Goal: Transaction & Acquisition: Download file/media

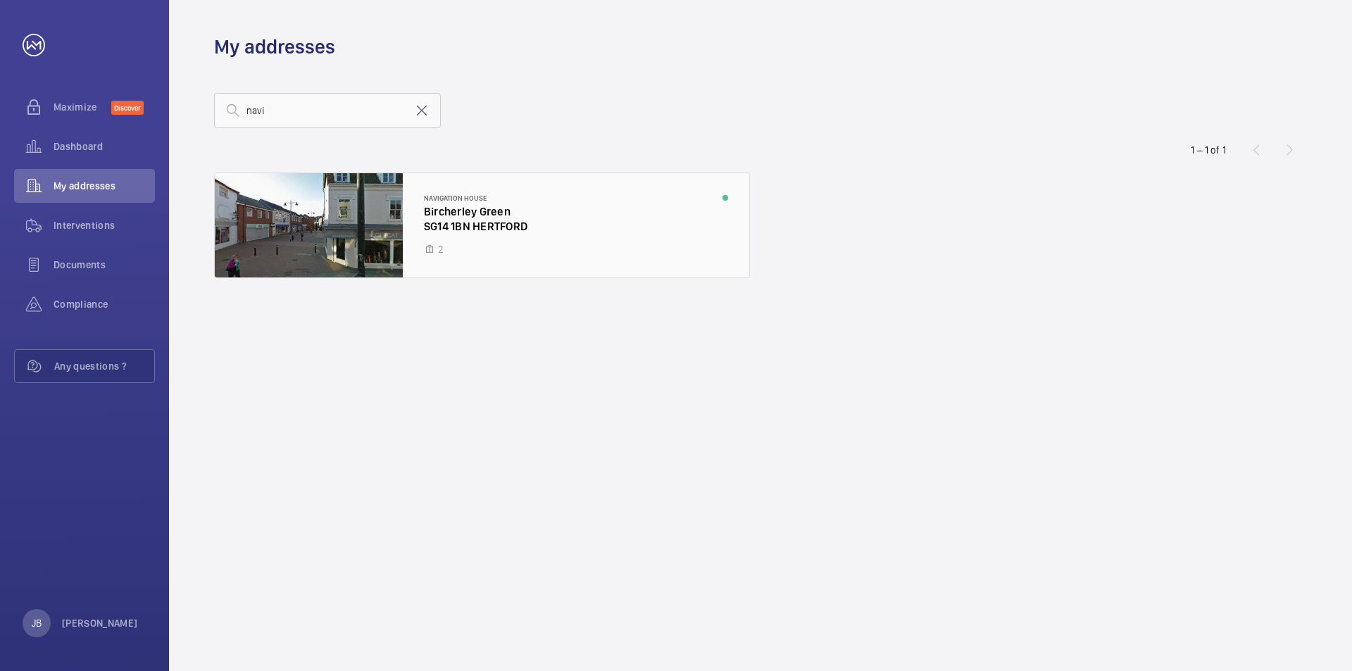
type input "navi"
click at [468, 211] on div at bounding box center [482, 225] width 534 height 104
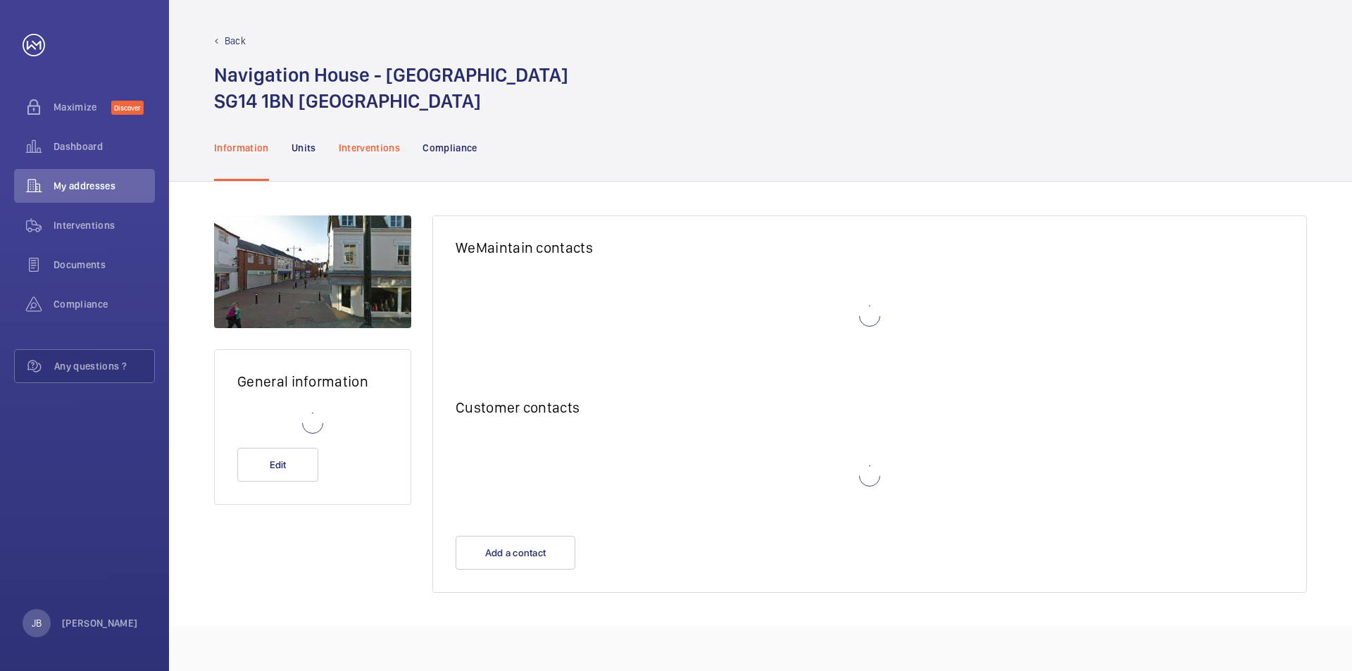
click at [380, 141] on p "Interventions" at bounding box center [370, 148] width 62 height 14
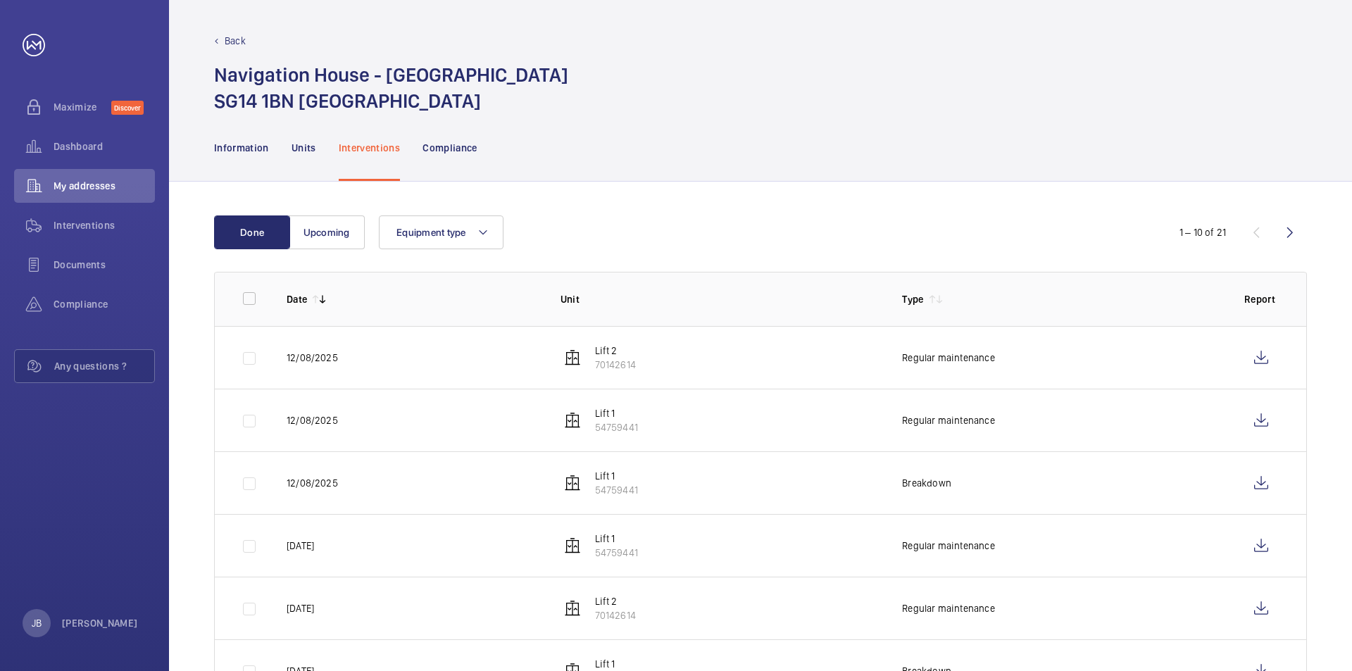
drag, startPoint x: 1350, startPoint y: 260, endPoint x: 1347, endPoint y: 469, distance: 209.2
click at [1347, 469] on div "Done Upcoming Equipment type 1 – 10 of 21 Date Unit Type Report [DATE] Lift 2 7…" at bounding box center [760, 585] width 1183 height 806
click at [1334, 451] on div "Done Upcoming Equipment type 1 – 10 of 21 Date Unit Type Report [DATE] Lift 2 7…" at bounding box center [760, 585] width 1183 height 806
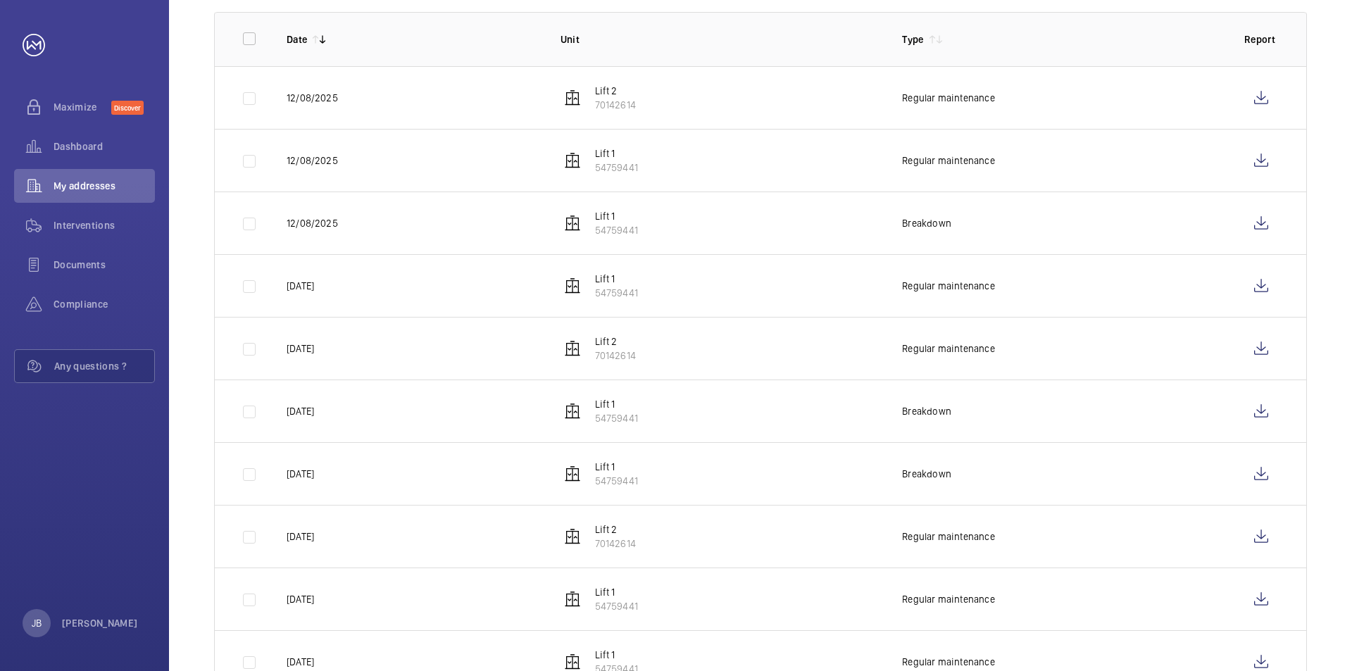
scroll to position [232, 0]
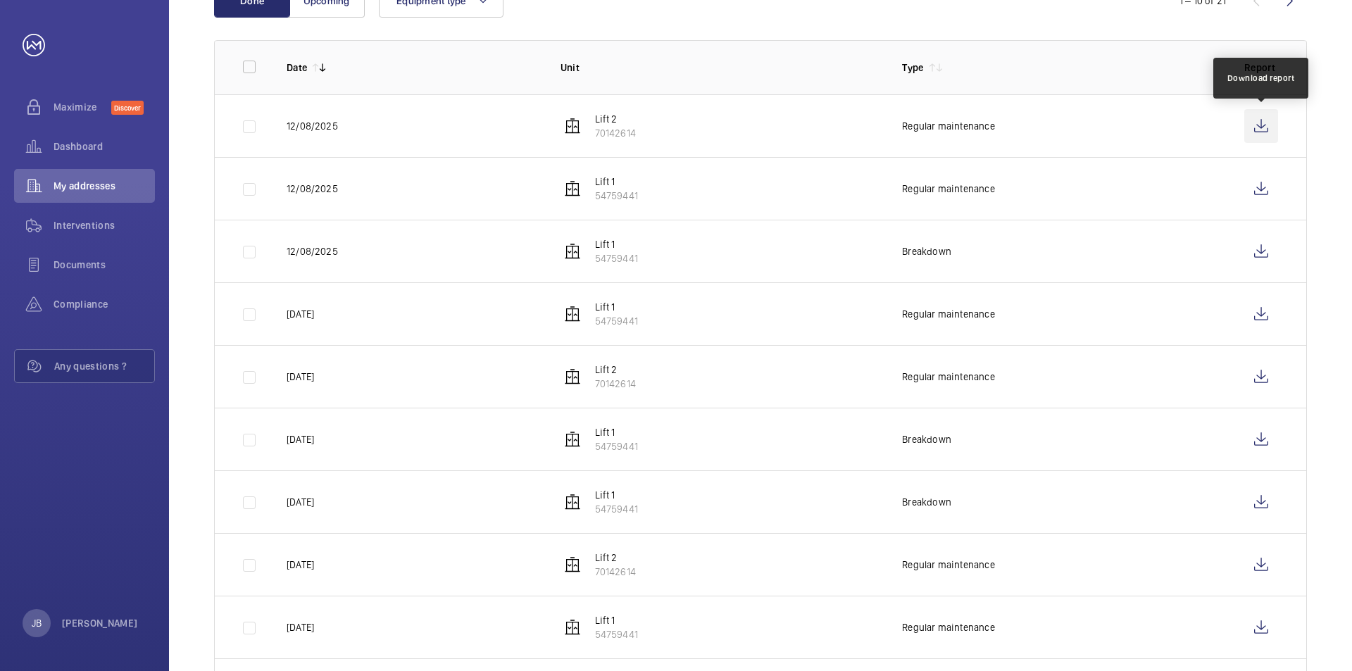
click at [1262, 127] on wm-front-icon-button at bounding box center [1261, 126] width 34 height 34
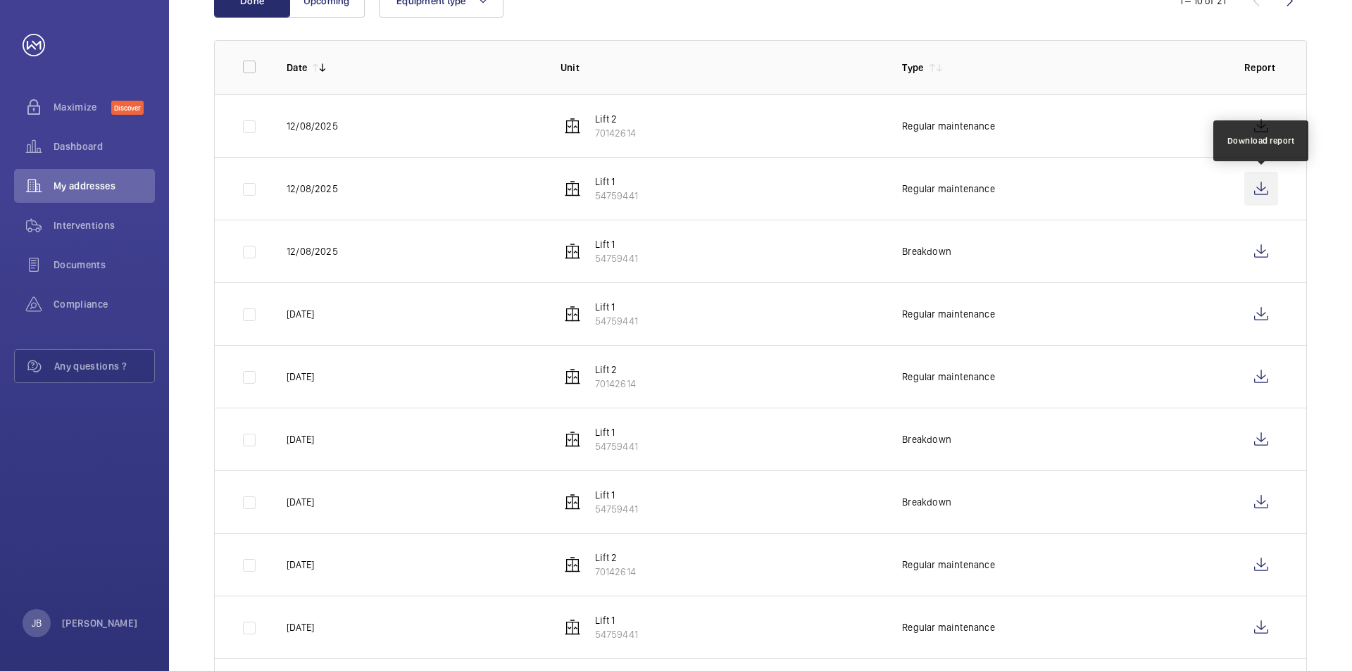
click at [1264, 189] on wm-front-icon-button at bounding box center [1261, 189] width 34 height 34
